Goal: Task Accomplishment & Management: Manage account settings

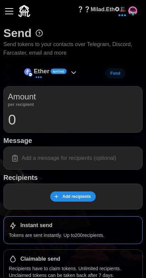
click at [10, 16] on button "button" at bounding box center [9, 11] width 12 height 12
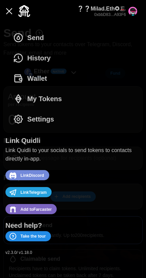
click at [51, 103] on span "My Tokens" at bounding box center [44, 99] width 35 height 20
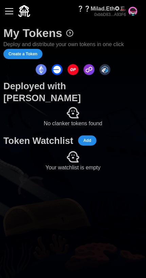
click at [11, 12] on div "button" at bounding box center [9, 11] width 8 height 1
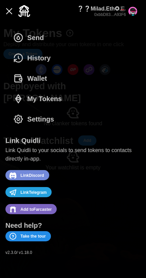
click at [46, 97] on span "My Tokens" at bounding box center [44, 99] width 35 height 20
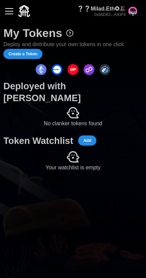
click at [11, 15] on button "button" at bounding box center [9, 11] width 12 height 12
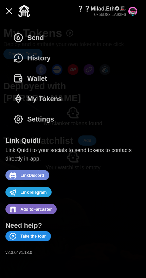
click at [43, 56] on span "History" at bounding box center [38, 58] width 23 height 20
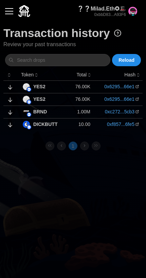
click at [130, 62] on span "Reload" at bounding box center [127, 60] width 16 height 12
click at [6, 12] on button "button" at bounding box center [9, 11] width 12 height 12
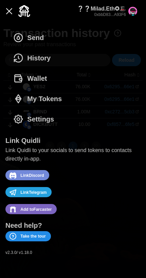
click at [28, 74] on span "Wallet" at bounding box center [37, 79] width 20 height 20
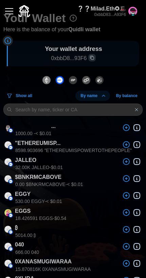
scroll to position [18, 0]
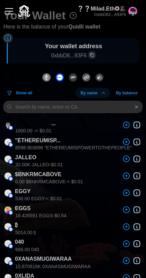
click at [133, 94] on span "By balance" at bounding box center [126, 93] width 21 height 10
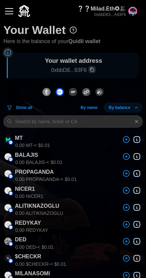
scroll to position [0, 0]
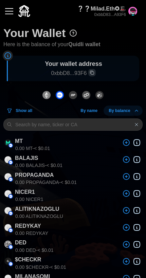
click at [8, 12] on div "button" at bounding box center [9, 11] width 8 height 1
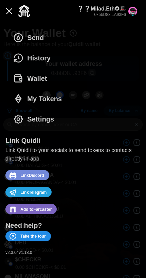
click at [29, 119] on span "Settings" at bounding box center [40, 119] width 27 height 20
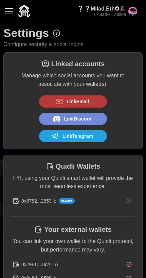
click at [6, 19] on div "❔❔Milad.Eth✪🎩 0xbbD83...A93F6" at bounding box center [72, 11] width 139 height 22
click at [127, 12] on div "❔❔Milad.Eth✪🎩 0xbbD83...A93F6" at bounding box center [107, 11] width 60 height 13
click at [6, 12] on div "button" at bounding box center [9, 11] width 8 height 1
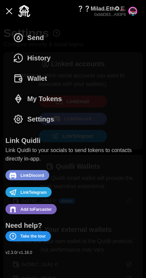
click at [31, 60] on span "History" at bounding box center [38, 58] width 23 height 20
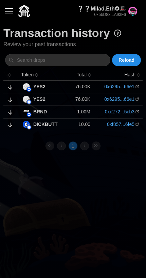
click at [125, 58] on span "Reload" at bounding box center [127, 60] width 16 height 12
click at [24, 86] on img at bounding box center [26, 86] width 7 height 7
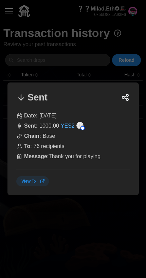
click at [55, 216] on div at bounding box center [73, 139] width 146 height 278
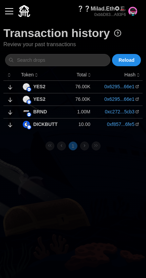
click at [29, 98] on img at bounding box center [26, 99] width 7 height 7
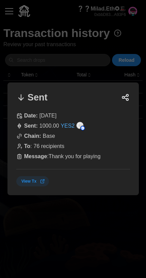
click at [42, 181] on icon at bounding box center [42, 181] width 3 height 3
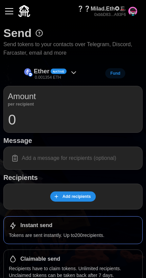
click at [5, 12] on button "button" at bounding box center [9, 11] width 12 height 12
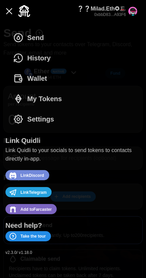
click at [29, 93] on span "My Tokens" at bounding box center [44, 99] width 35 height 20
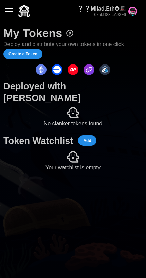
click at [4, 8] on button "button" at bounding box center [9, 11] width 12 height 12
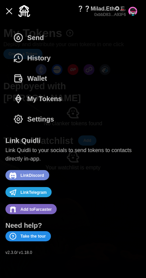
click at [28, 96] on span "My Tokens" at bounding box center [44, 99] width 35 height 20
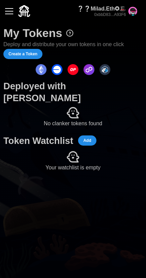
click at [8, 16] on button "button" at bounding box center [9, 11] width 12 height 12
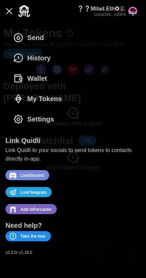
click at [25, 78] on span "Wallet" at bounding box center [30, 79] width 34 height 20
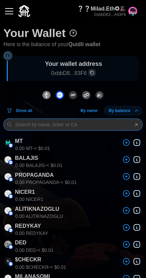
click at [42, 124] on input at bounding box center [72, 125] width 139 height 12
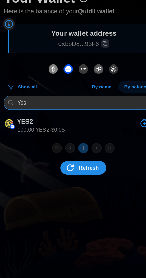
type input "Yes"
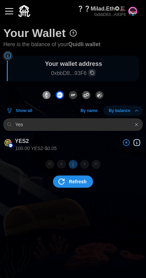
click at [62, 182] on icon "dots" at bounding box center [61, 182] width 8 height 8
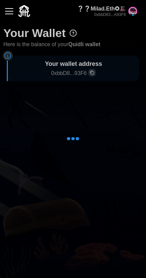
click at [5, 12] on button "button" at bounding box center [9, 11] width 12 height 12
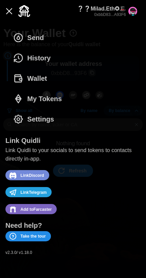
click at [45, 62] on span "History" at bounding box center [38, 58] width 23 height 20
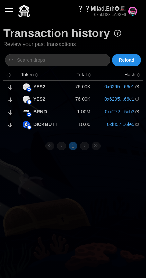
click at [40, 85] on p "YES2" at bounding box center [39, 86] width 12 height 7
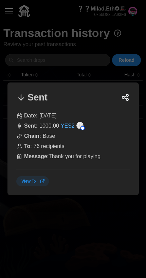
click at [69, 127] on link "YES2" at bounding box center [67, 126] width 14 height 8
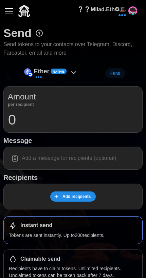
click at [5, 11] on div "button" at bounding box center [9, 11] width 8 height 1
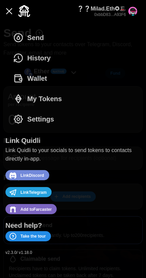
click at [33, 56] on span "History" at bounding box center [38, 58] width 23 height 20
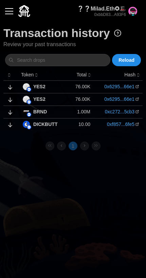
click at [83, 73] on p "Total" at bounding box center [81, 74] width 10 height 7
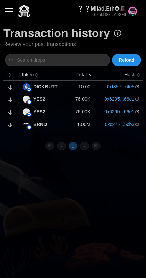
click at [80, 72] on p "Total" at bounding box center [81, 74] width 10 height 7
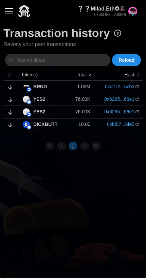
click at [85, 74] on p "Total" at bounding box center [81, 74] width 10 height 7
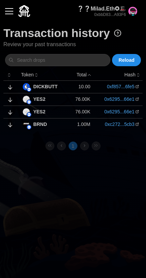
click at [83, 74] on p "Total" at bounding box center [81, 74] width 10 height 7
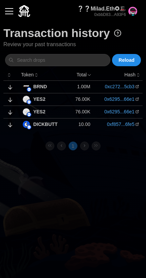
click at [122, 13] on p "0xbbD83...A93F6" at bounding box center [101, 15] width 49 height 6
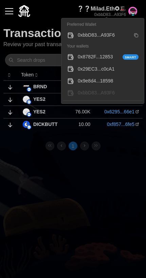
click at [110, 56] on div "0x8782F...12853 Smart" at bounding box center [108, 56] width 61 height 7
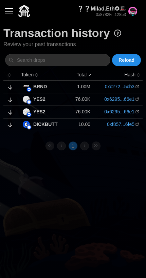
click at [4, 12] on button "button" at bounding box center [9, 11] width 12 height 12
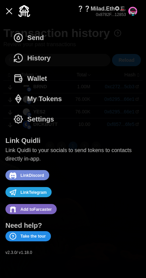
click at [24, 80] on icon "dots" at bounding box center [18, 78] width 11 height 11
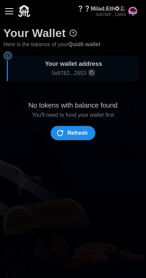
click at [61, 126] on span "Refresh" at bounding box center [72, 133] width 32 height 14
click at [4, 11] on button "button" at bounding box center [9, 11] width 12 height 12
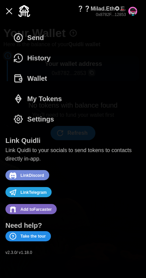
click at [34, 97] on span "My Tokens" at bounding box center [44, 99] width 35 height 20
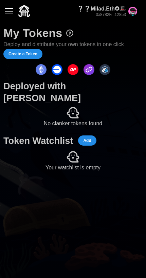
click at [54, 70] on img "dots" at bounding box center [57, 69] width 11 height 11
click at [122, 14] on p "0x8782F...12853" at bounding box center [101, 15] width 49 height 6
click at [6, 17] on button "button" at bounding box center [9, 11] width 12 height 12
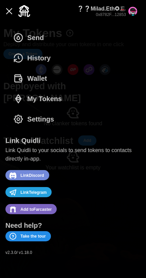
click at [51, 120] on span "Settings" at bounding box center [40, 119] width 27 height 20
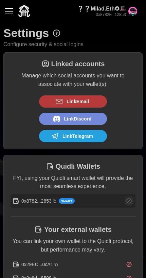
click at [129, 20] on button "❔❔Milad.Eth✪🎩 0x8782F...12853" at bounding box center [107, 11] width 71 height 24
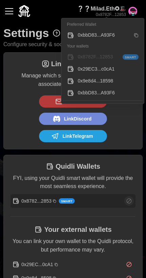
click at [108, 36] on div "0xbbD83...A93F6" at bounding box center [104, 35] width 53 height 7
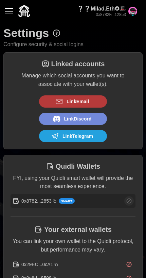
click at [9, 14] on button "button" at bounding box center [9, 11] width 12 height 12
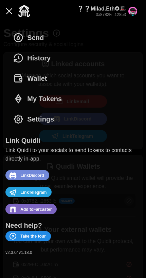
click at [45, 78] on span "Wallet" at bounding box center [37, 79] width 20 height 20
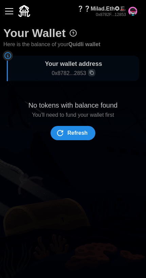
click at [58, 129] on icon "dots" at bounding box center [60, 133] width 8 height 8
click at [10, 11] on div "button" at bounding box center [9, 11] width 8 height 1
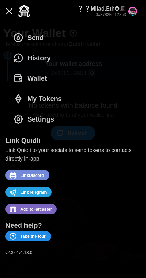
click at [51, 59] on button "History" at bounding box center [33, 58] width 56 height 20
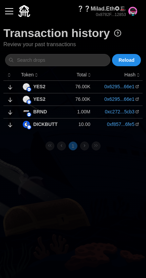
click at [139, 86] on icon at bounding box center [137, 87] width 4 height 4
click at [134, 85] on link "0x6295...66e1" at bounding box center [119, 86] width 30 height 7
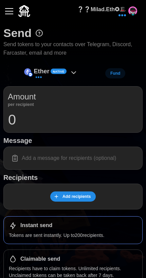
click at [6, 16] on button "button" at bounding box center [9, 11] width 12 height 12
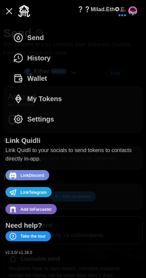
click at [30, 56] on span "History" at bounding box center [38, 58] width 23 height 20
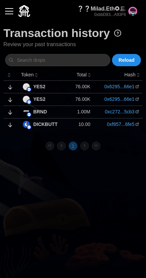
click at [29, 83] on img at bounding box center [26, 86] width 7 height 7
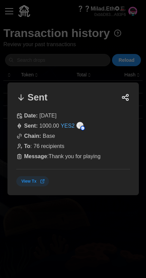
click at [68, 211] on div at bounding box center [73, 139] width 146 height 278
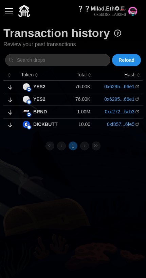
click at [56, 96] on div "YES2" at bounding box center [44, 99] width 42 height 7
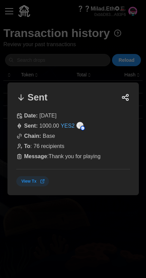
click at [78, 215] on div at bounding box center [73, 139] width 146 height 278
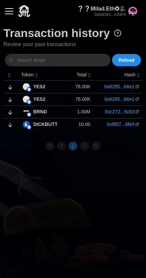
click at [134, 84] on link "0x6295...66e1" at bounding box center [119, 86] width 30 height 7
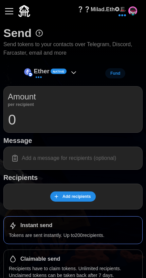
click at [5, 9] on button "button" at bounding box center [9, 11] width 12 height 12
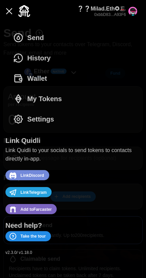
click at [33, 60] on span "History" at bounding box center [38, 58] width 23 height 20
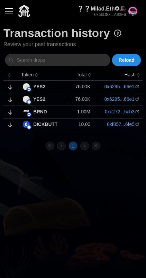
click at [12, 12] on div "button" at bounding box center [9, 11] width 8 height 1
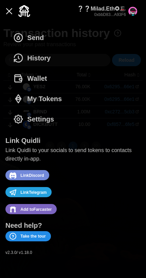
click at [24, 13] on img at bounding box center [24, 11] width 12 height 12
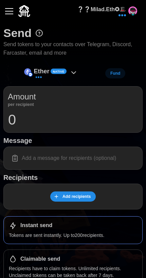
click at [5, 7] on button "button" at bounding box center [9, 11] width 12 height 12
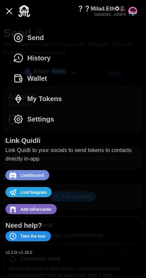
click at [49, 63] on span "History" at bounding box center [38, 58] width 23 height 20
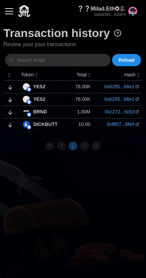
click at [134, 87] on link "0x6295...66e1" at bounding box center [119, 86] width 30 height 7
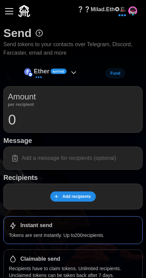
click at [8, 16] on button "button" at bounding box center [9, 11] width 12 height 12
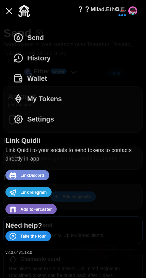
click at [40, 86] on span "Wallet" at bounding box center [37, 79] width 20 height 20
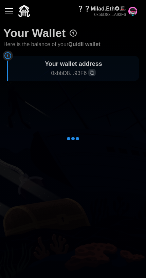
click at [124, 12] on p "0xbbD83...A93F6" at bounding box center [101, 15] width 49 height 6
click at [5, 12] on div "button" at bounding box center [9, 11] width 8 height 1
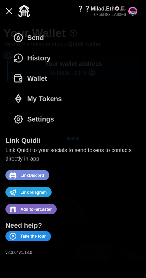
click at [52, 121] on span "Settings" at bounding box center [40, 119] width 27 height 20
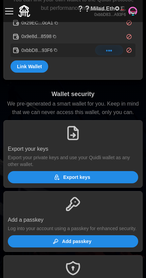
scroll to position [246, 0]
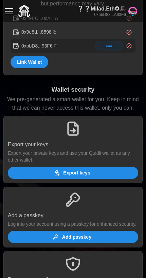
click at [98, 173] on span "Export keys" at bounding box center [72, 173] width 120 height 12
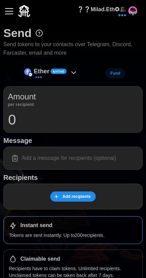
click at [4, 8] on button "button" at bounding box center [9, 11] width 12 height 12
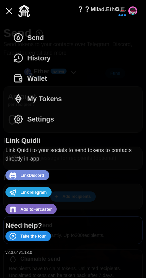
click at [43, 59] on span "History" at bounding box center [38, 58] width 23 height 20
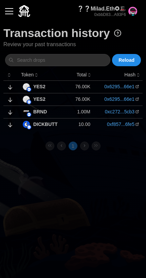
click at [90, 125] on p "10.00" at bounding box center [81, 124] width 19 height 7
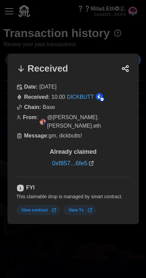
click at [84, 236] on div at bounding box center [73, 139] width 146 height 278
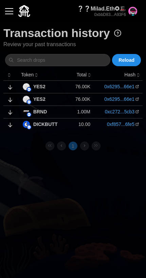
click at [89, 109] on p "1.00M" at bounding box center [81, 111] width 19 height 7
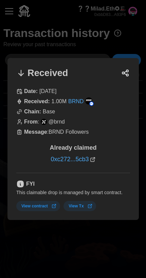
click at [69, 233] on div at bounding box center [73, 139] width 146 height 278
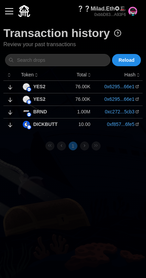
click at [88, 97] on p "76.00K" at bounding box center [81, 99] width 19 height 7
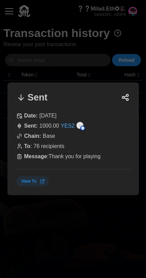
click at [71, 223] on div at bounding box center [73, 139] width 146 height 278
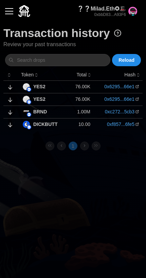
click at [87, 86] on p "76.00K" at bounding box center [81, 86] width 19 height 7
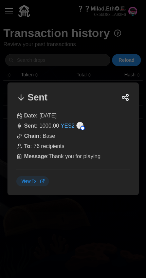
click at [78, 216] on div at bounding box center [73, 139] width 146 height 278
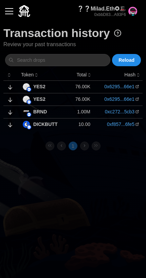
click at [89, 123] on p "10.00" at bounding box center [81, 124] width 19 height 7
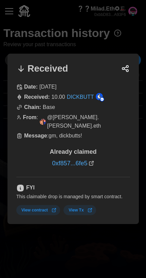
click at [61, 237] on div at bounding box center [73, 139] width 146 height 278
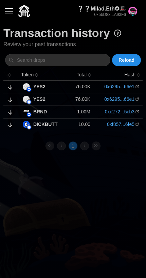
click at [86, 111] on p "1.00M" at bounding box center [81, 111] width 19 height 7
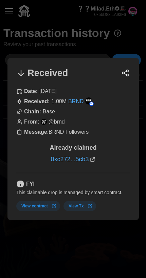
click at [67, 230] on div at bounding box center [73, 139] width 146 height 278
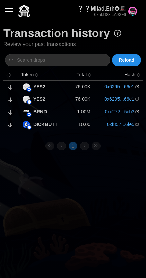
click at [85, 99] on p "76.00K" at bounding box center [81, 99] width 19 height 7
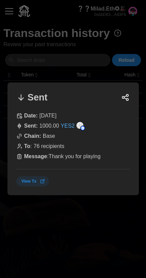
click at [66, 223] on div at bounding box center [73, 139] width 146 height 278
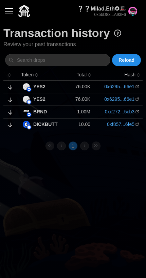
click at [85, 83] on p "76.00K" at bounding box center [81, 86] width 19 height 7
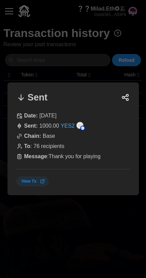
click at [67, 217] on div at bounding box center [73, 139] width 146 height 278
